Goal: Ask a question

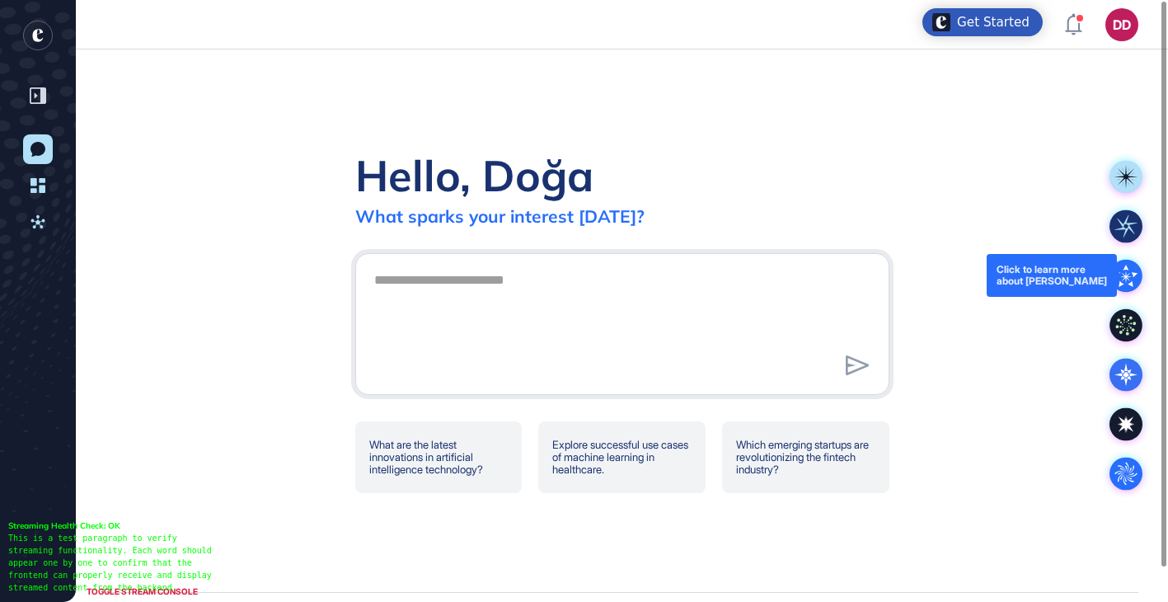
click at [1128, 282] on icon at bounding box center [1125, 276] width 33 height 33
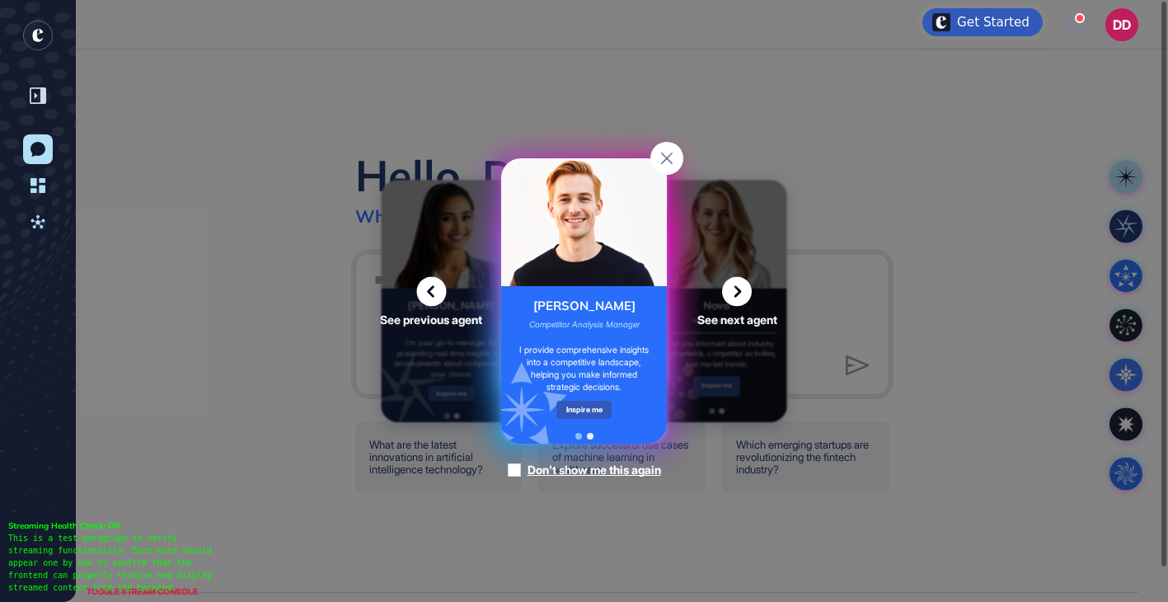
click at [740, 292] on icon at bounding box center [737, 292] width 30 height 30
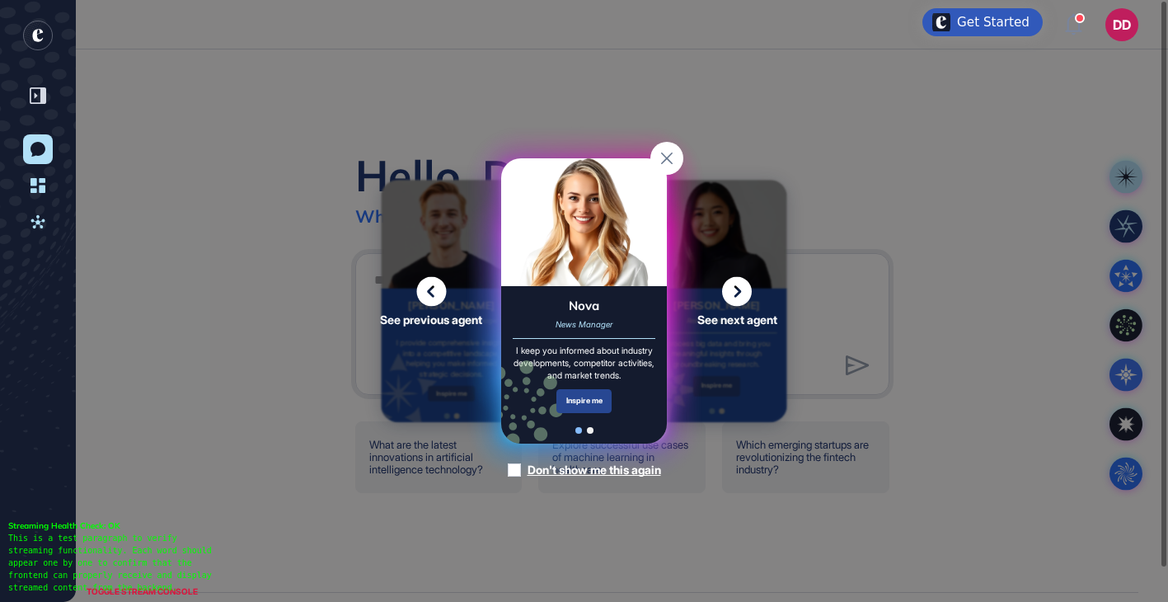
click at [591, 413] on div "Inspire me" at bounding box center [583, 401] width 55 height 24
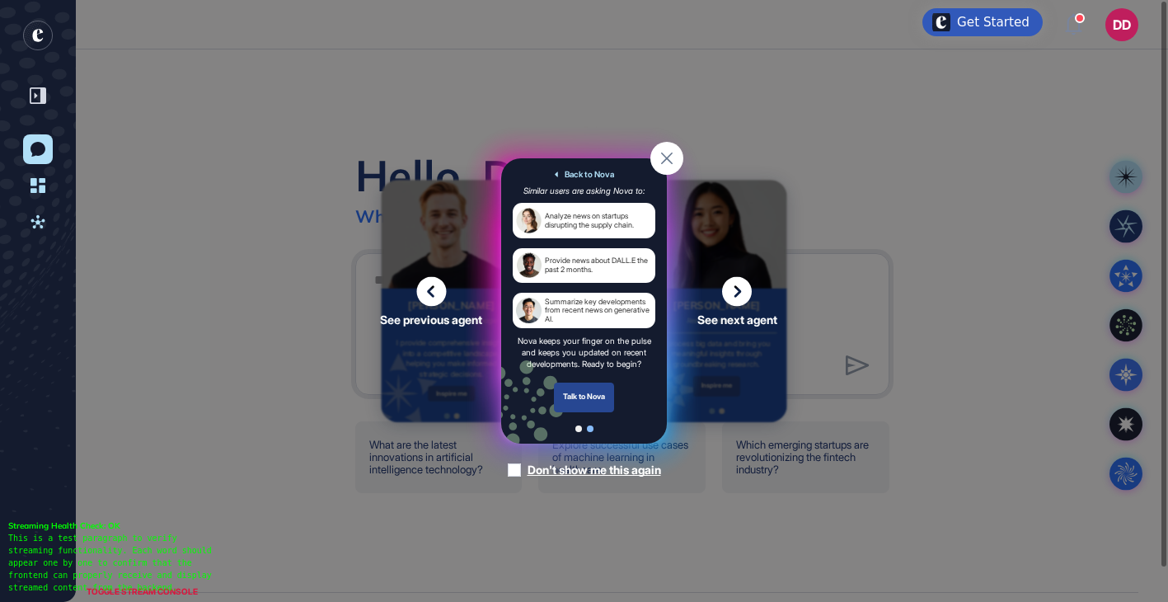
click at [594, 394] on div "Talk to Nova" at bounding box center [584, 397] width 61 height 30
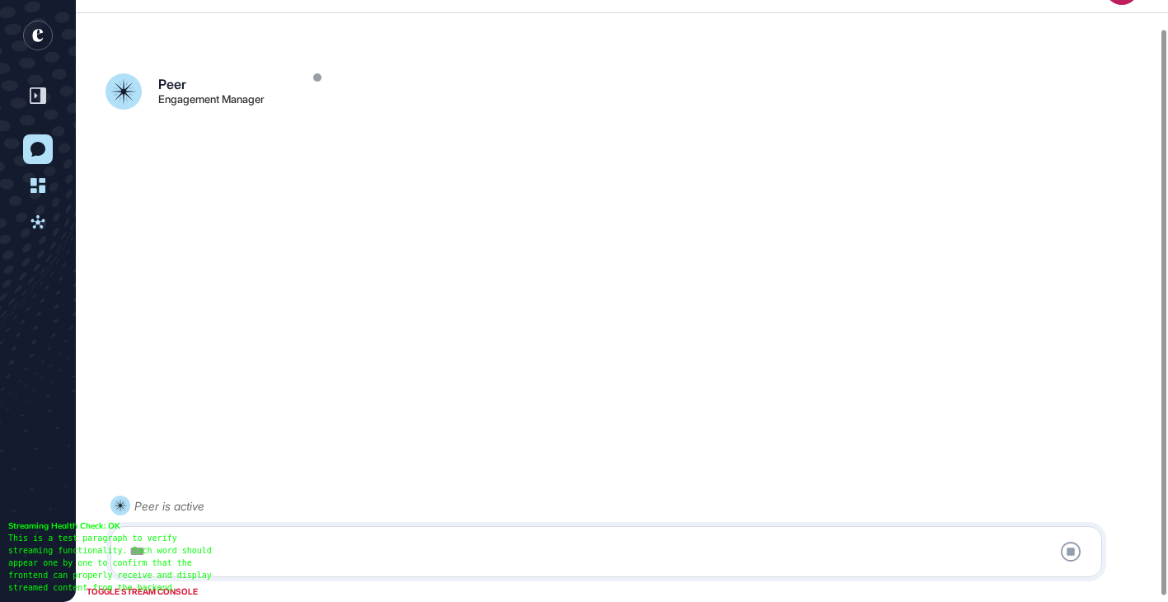
scroll to position [36, 0]
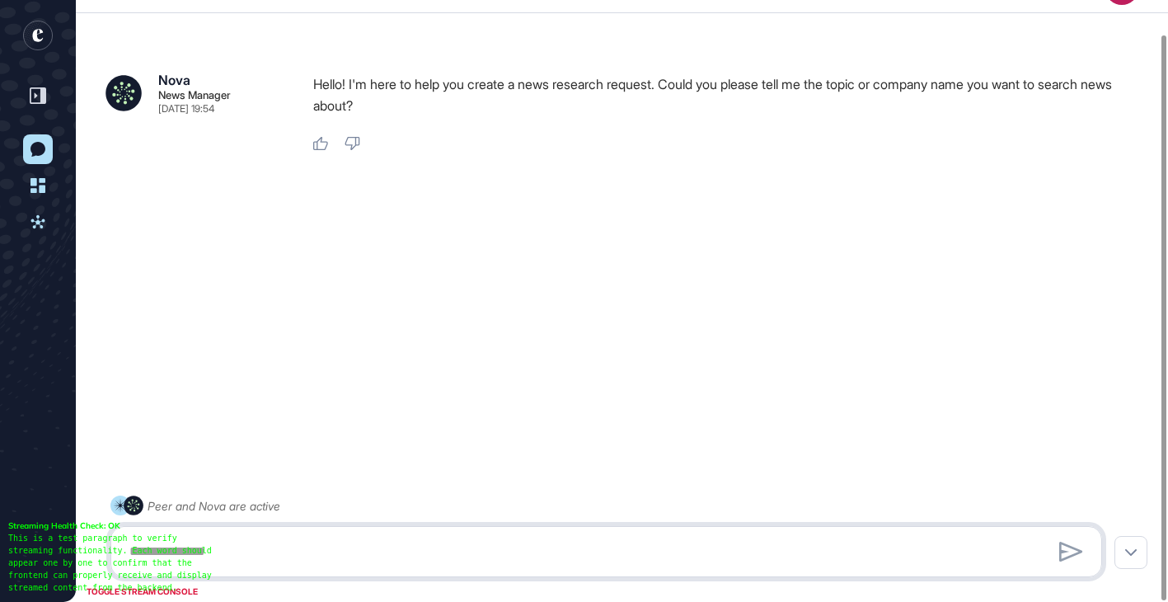
click at [399, 555] on textarea at bounding box center [606, 551] width 973 height 33
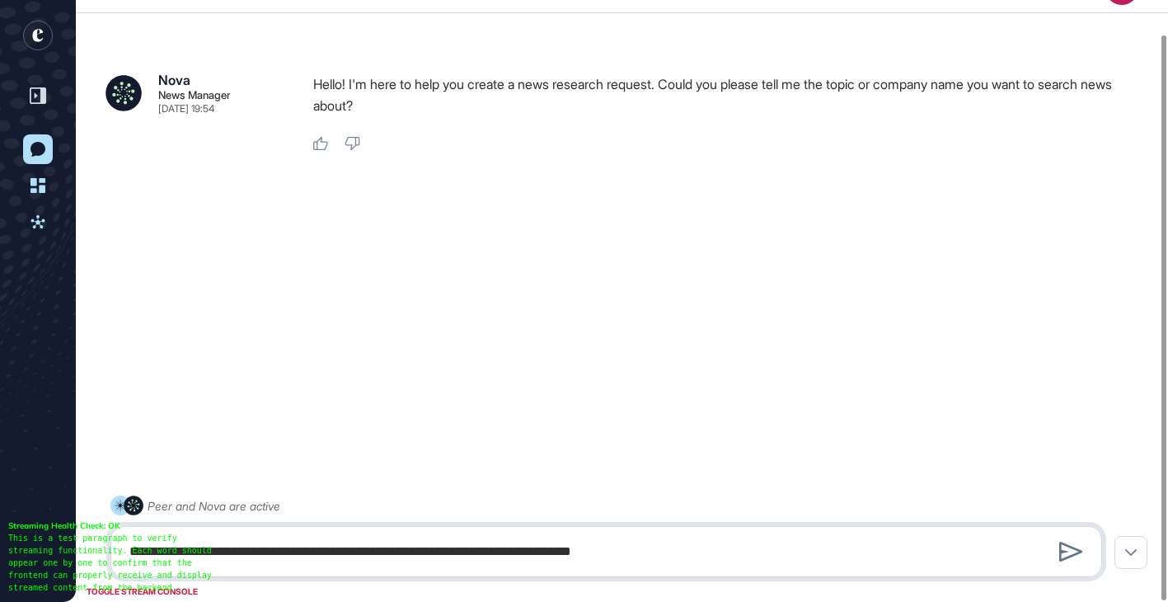
type textarea "**********"
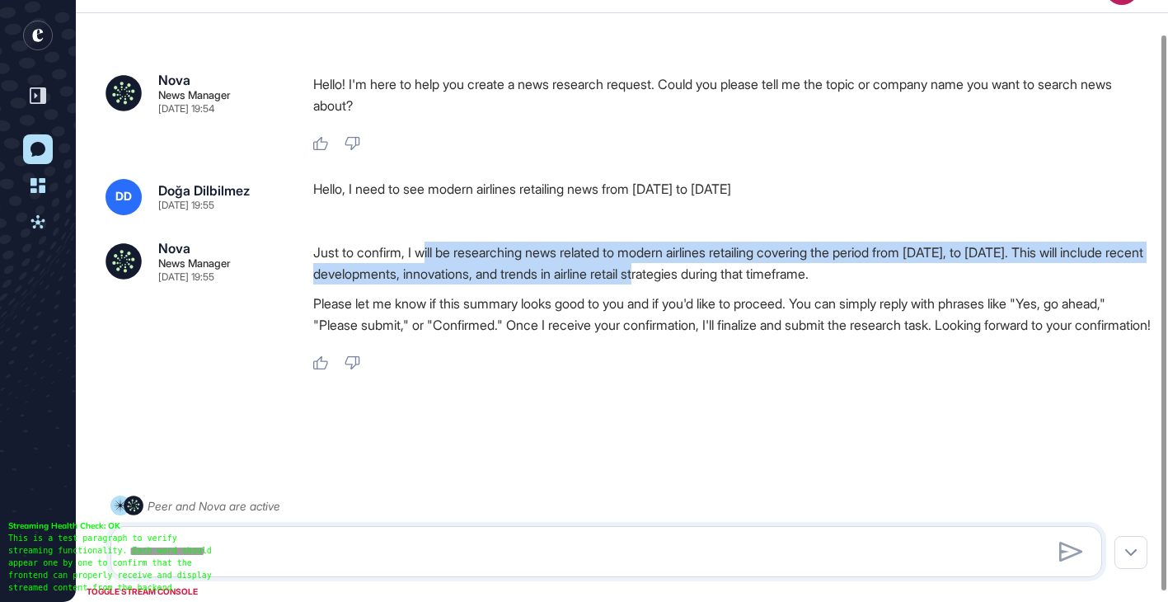
drag, startPoint x: 430, startPoint y: 255, endPoint x: 811, endPoint y: 265, distance: 380.9
click at [811, 265] on p "Just to confirm, I will be researching news related to modern airlines retailin…" at bounding box center [732, 262] width 838 height 43
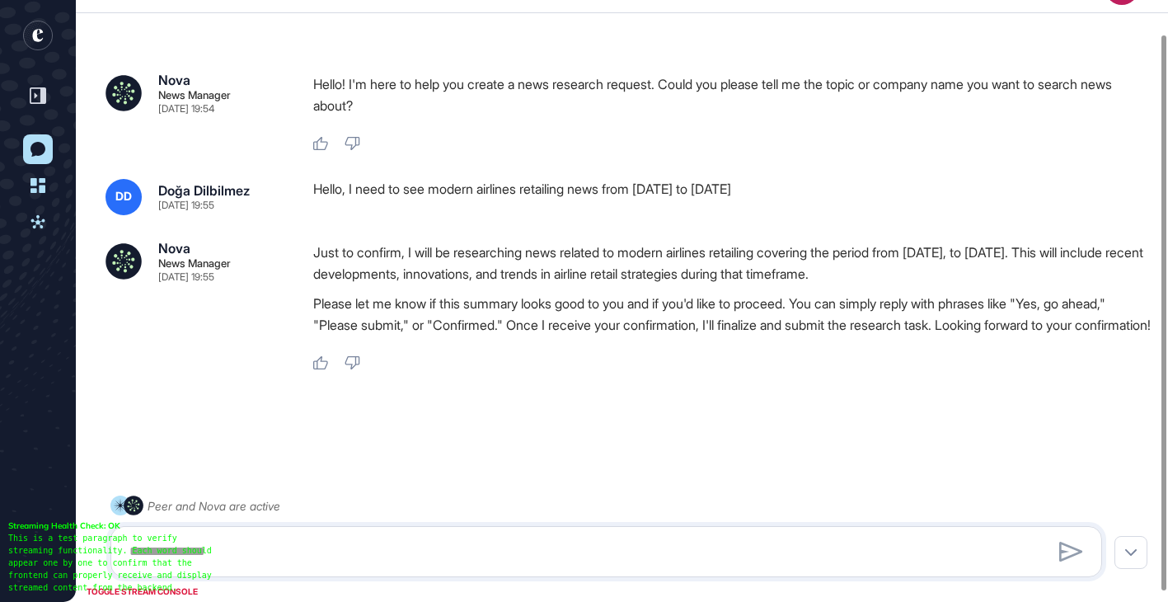
drag, startPoint x: 738, startPoint y: 273, endPoint x: 1034, endPoint y: 273, distance: 296.7
click at [1034, 273] on p "Just to confirm, I will be researching news related to modern airlines retailin…" at bounding box center [732, 262] width 838 height 43
click at [1037, 273] on p "Just to confirm, I will be researching news related to modern airlines retailin…" at bounding box center [732, 262] width 838 height 43
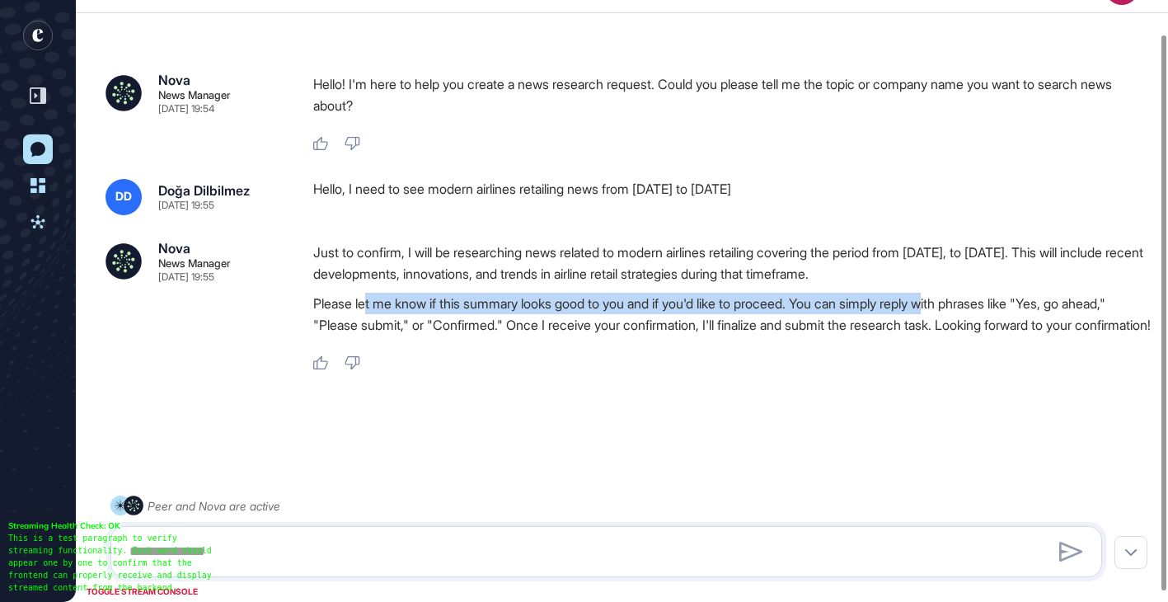
drag, startPoint x: 366, startPoint y: 308, endPoint x: 964, endPoint y: 302, distance: 598.4
click at [964, 302] on p "Please let me know if this summary looks good to you and if you'd like to proce…" at bounding box center [732, 314] width 838 height 43
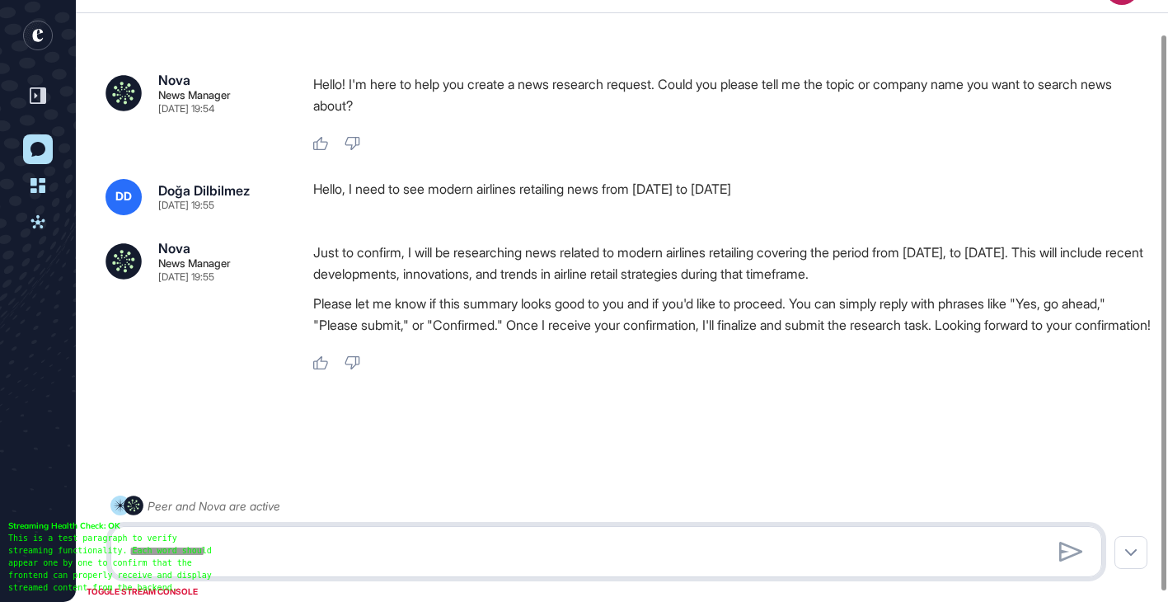
click at [424, 553] on textarea at bounding box center [606, 551] width 973 height 33
type textarea "*********"
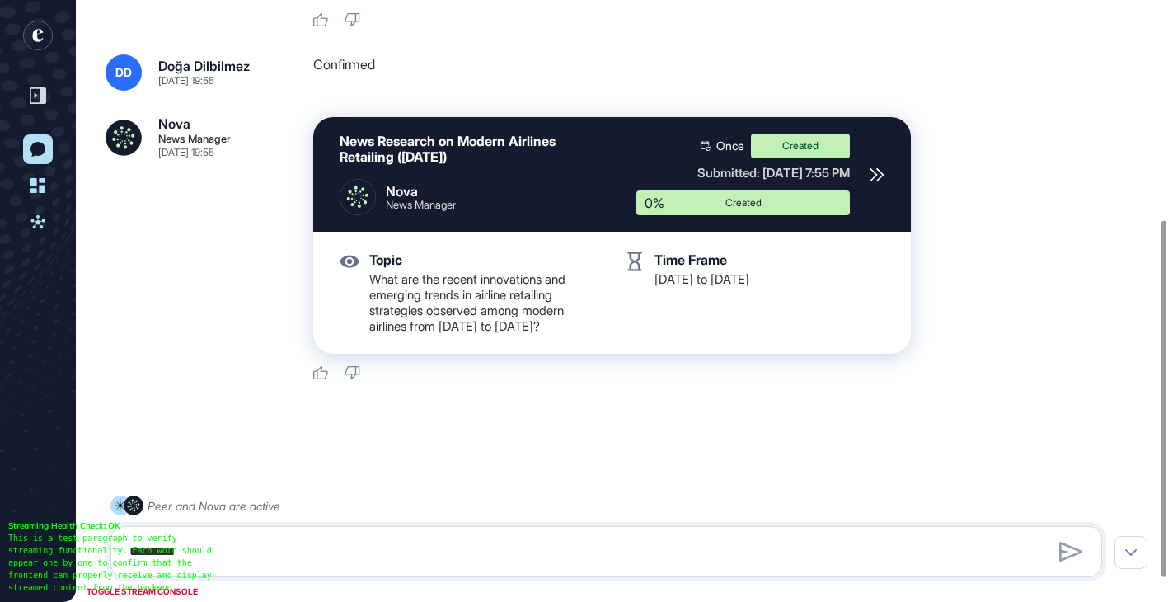
scroll to position [396, 0]
